Goal: Information Seeking & Learning: Learn about a topic

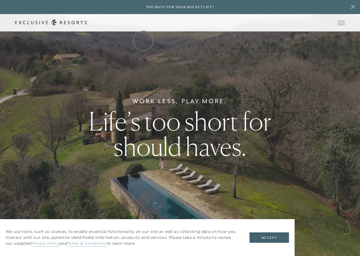
click at [0, 0] on link "The Collection" at bounding box center [0, 0] width 0 height 0
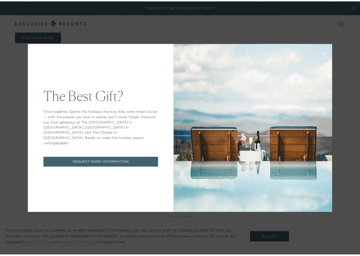
click at [325, 54] on icon at bounding box center [327, 54] width 4 height 4
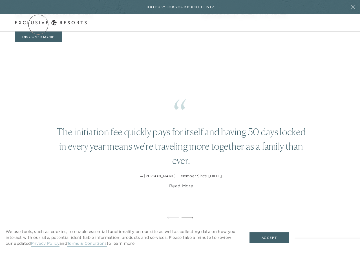
click at [0, 0] on link "Get Started" at bounding box center [0, 0] width 0 height 0
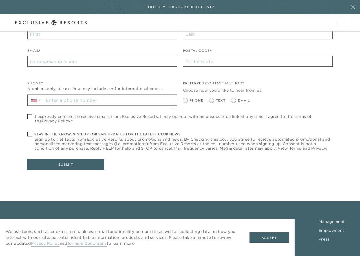
scroll to position [204, 0]
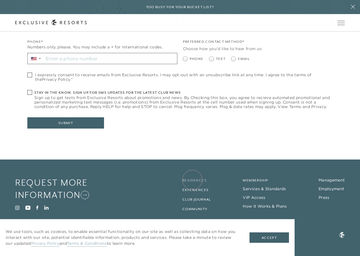
click at [192, 180] on link "Residences" at bounding box center [194, 181] width 24 height 4
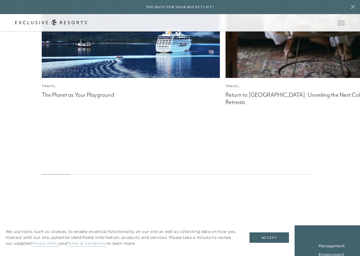
scroll to position [3591, 0]
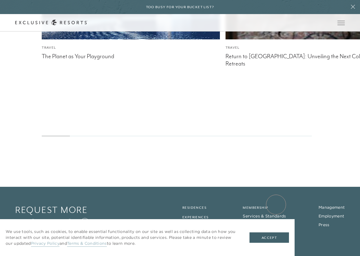
click at [276, 231] on link "How It Works & Plans" at bounding box center [265, 233] width 44 height 5
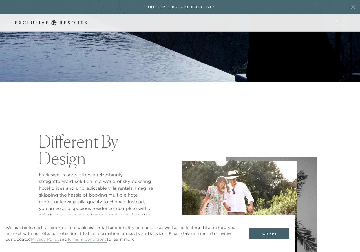
scroll to position [197, 0]
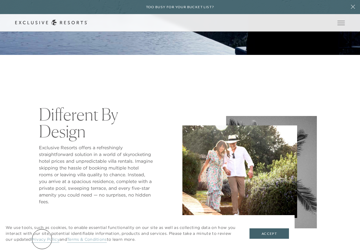
click at [42, 239] on link "Privacy Policy" at bounding box center [45, 240] width 28 height 6
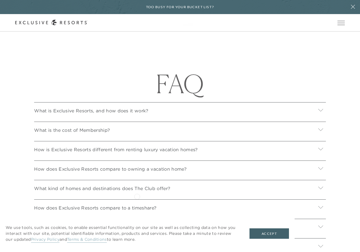
scroll to position [2029, 0]
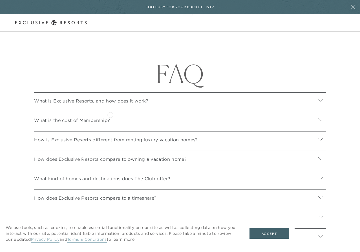
click at [110, 104] on p "What is Exclusive Resorts, and how does it work?" at bounding box center [91, 101] width 114 height 7
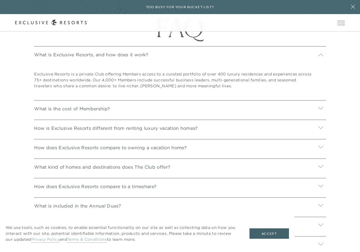
scroll to position [2085, 0]
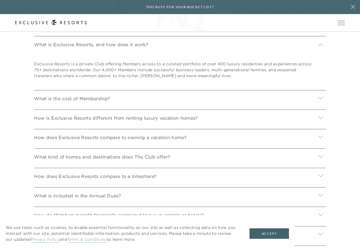
click at [76, 105] on div "What is the cost of Membership?" at bounding box center [179, 97] width 291 height 15
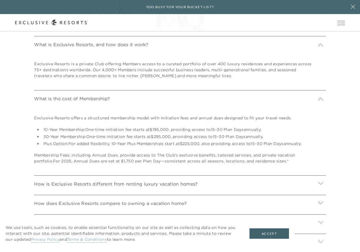
click at [76, 105] on div "What is the cost of Membership?" at bounding box center [179, 97] width 291 height 15
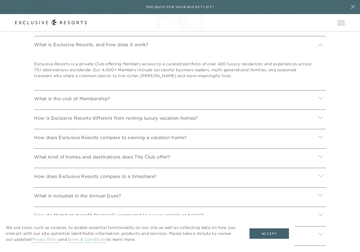
click at [71, 121] on p "How is Exclusive Resorts different from renting luxury vacation homes?" at bounding box center [115, 118] width 163 height 7
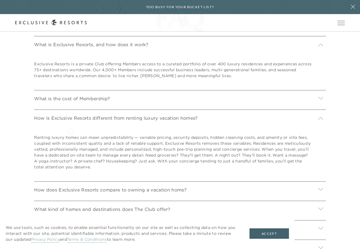
click at [71, 121] on p "How is Exclusive Resorts different from renting luxury vacation homes?" at bounding box center [115, 118] width 163 height 7
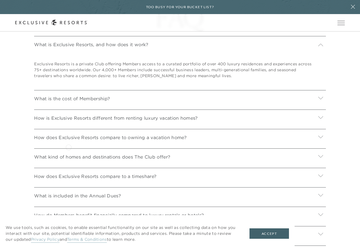
click at [68, 141] on p "How does Exclusive Resorts compare to owning a vacation home?" at bounding box center [110, 137] width 152 height 7
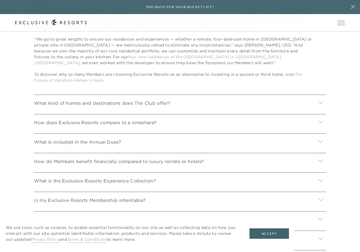
scroll to position [2254, 0]
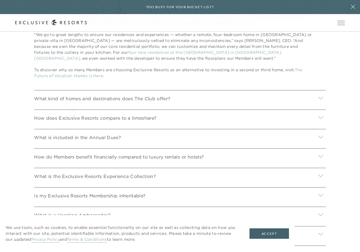
click at [72, 102] on p "What kind of homes and destinations does The Club offer?" at bounding box center [102, 98] width 136 height 7
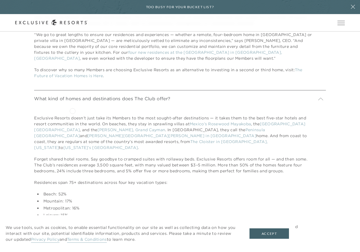
click at [72, 102] on p "What kind of homes and destinations does The Club offer?" at bounding box center [102, 98] width 136 height 7
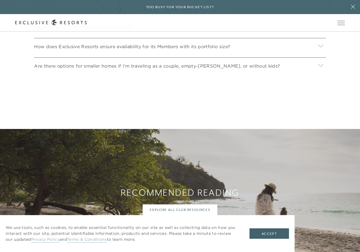
scroll to position [2452, 0]
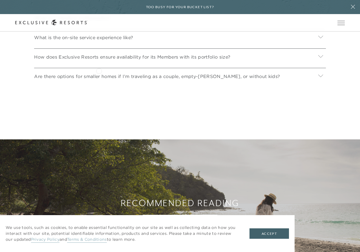
click at [99, 60] on p "How does Exclusive Resorts ensure availability for its Members with its portfol…" at bounding box center [132, 57] width 196 height 7
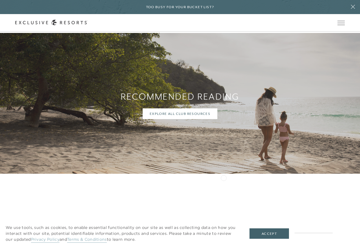
scroll to position [2625, 0]
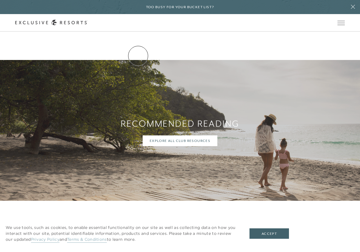
click at [0, 0] on link "Residence Collection" at bounding box center [0, 0] width 0 height 0
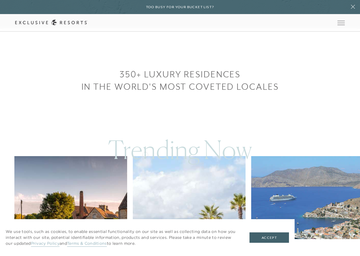
scroll to position [225, 0]
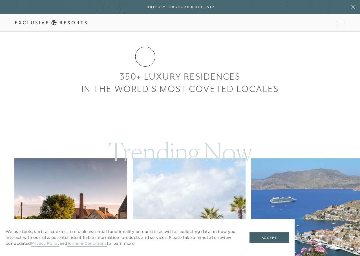
click at [0, 0] on link "Residence Collection" at bounding box center [0, 0] width 0 height 0
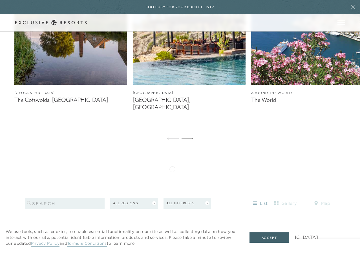
scroll to position [479, 0]
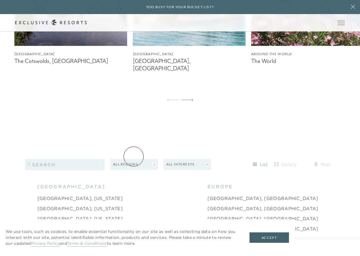
click at [134, 159] on button "All Regions" at bounding box center [134, 164] width 48 height 11
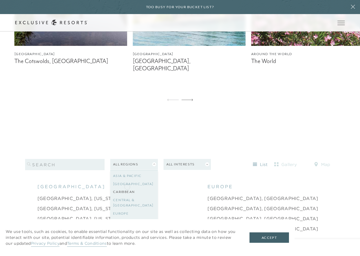
click at [127, 188] on link "Caribbean" at bounding box center [134, 192] width 42 height 8
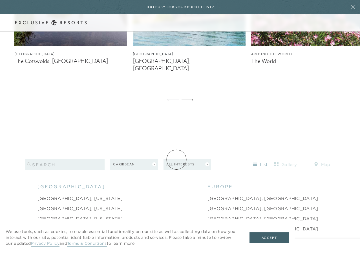
click at [176, 160] on button "All Interests" at bounding box center [187, 164] width 48 height 11
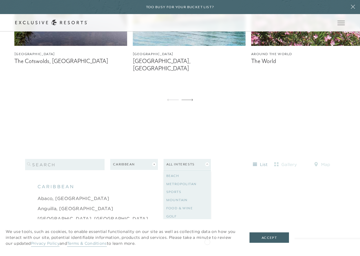
click at [207, 242] on p "We use tools, such as cookies, to enable essential functionality on our site as…" at bounding box center [122, 238] width 232 height 18
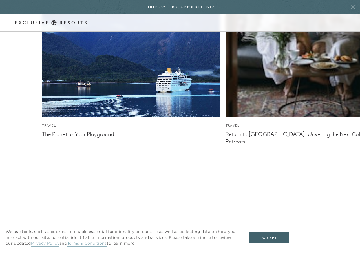
scroll to position [3290, 0]
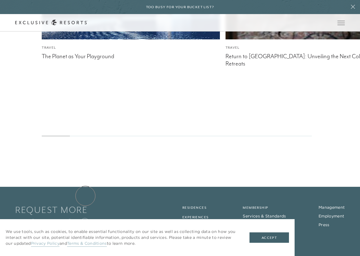
click at [85, 218] on circle at bounding box center [85, 222] width 8 height 8
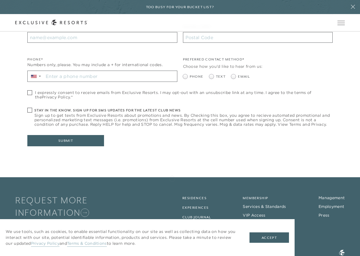
scroll to position [204, 0]
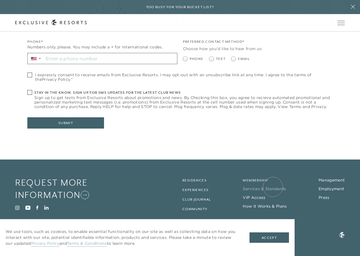
click at [273, 187] on link "Services & Standards" at bounding box center [264, 189] width 43 height 5
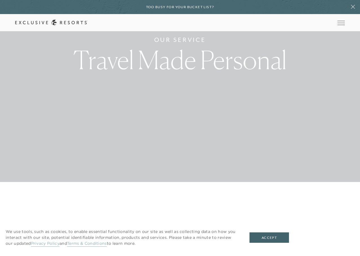
scroll to position [141, 0]
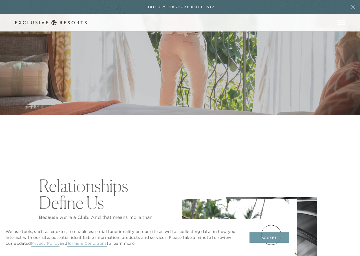
click at [271, 235] on button "Accept" at bounding box center [268, 238] width 39 height 11
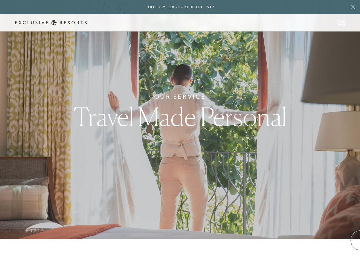
scroll to position [0, 0]
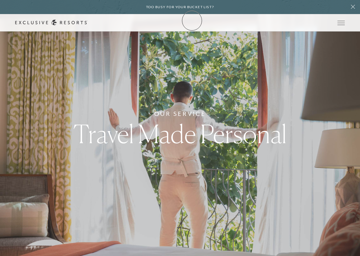
click at [87, 21] on icon at bounding box center [51, 23] width 72 height 6
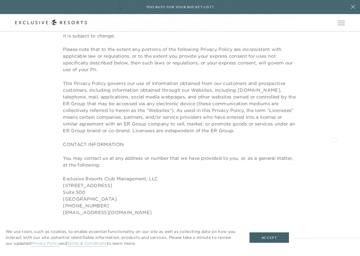
scroll to position [338, 0]
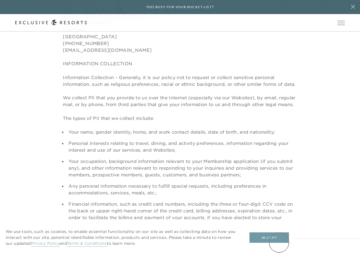
click at [279, 243] on button "Accept" at bounding box center [268, 238] width 39 height 11
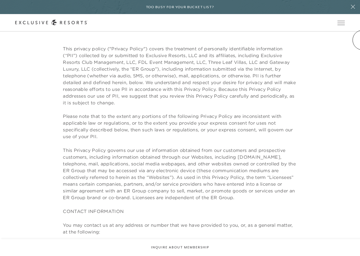
scroll to position [64, 0]
